Goal: Information Seeking & Learning: Learn about a topic

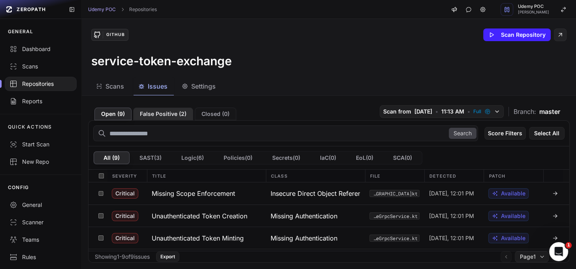
click at [161, 111] on button "False Positive ( 2 )" at bounding box center [163, 113] width 60 height 13
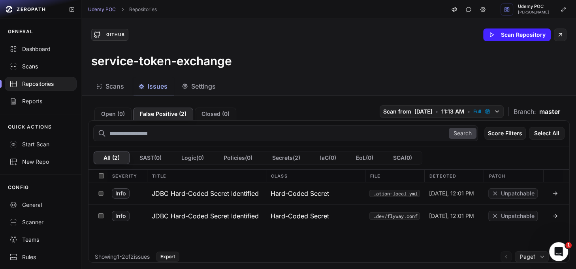
click at [28, 64] on div "Scans" at bounding box center [40, 66] width 62 height 8
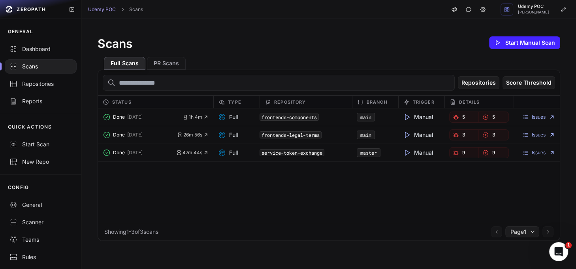
click at [361, 118] on link "main" at bounding box center [365, 117] width 11 height 6
click at [453, 117] on icon "button" at bounding box center [456, 117] width 6 height 6
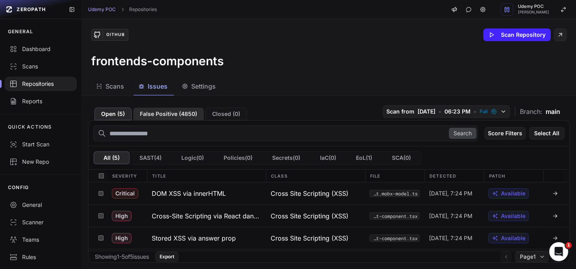
click at [168, 115] on button "False Positive ( 4850 )" at bounding box center [168, 113] width 71 height 13
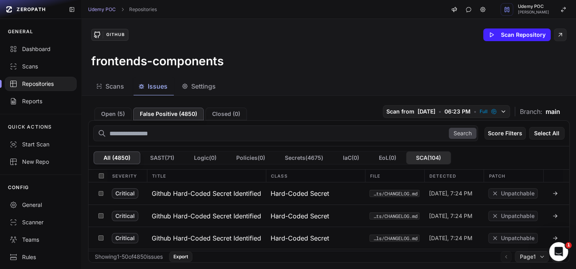
click at [436, 157] on button "SCA ( 104 )" at bounding box center [428, 157] width 45 height 13
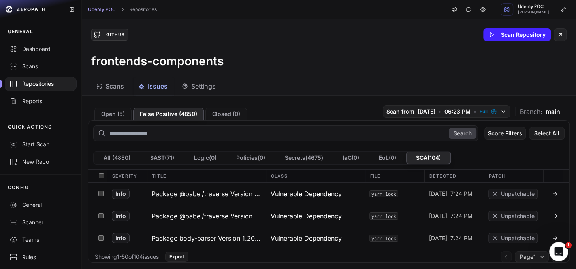
scroll to position [462, 0]
